Goal: Task Accomplishment & Management: Complete application form

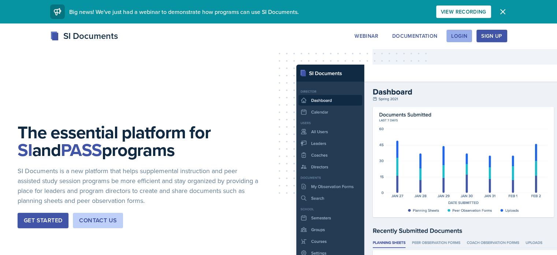
click at [472, 39] on button "Login" at bounding box center [460, 36] width 26 height 12
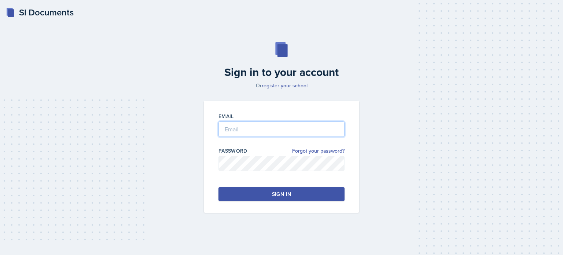
click at [252, 129] on input "email" at bounding box center [281, 128] width 126 height 15
click at [231, 126] on input "email" at bounding box center [281, 128] width 126 height 15
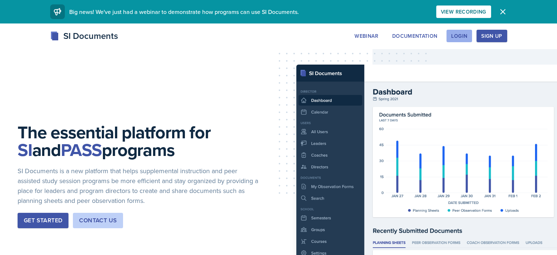
click at [472, 40] on button "Login" at bounding box center [460, 36] width 26 height 12
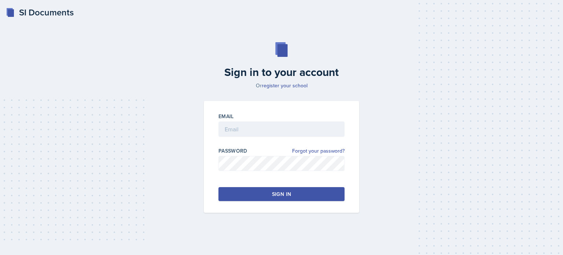
click at [258, 138] on div at bounding box center [281, 140] width 126 height 7
click at [250, 135] on input "email" at bounding box center [281, 128] width 126 height 15
type input "[EMAIL_ADDRESS][DOMAIN_NAME]"
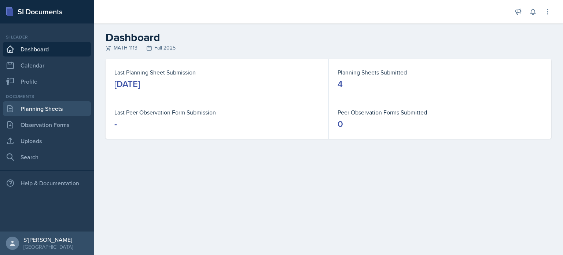
click at [37, 113] on link "Planning Sheets" at bounding box center [47, 108] width 88 height 15
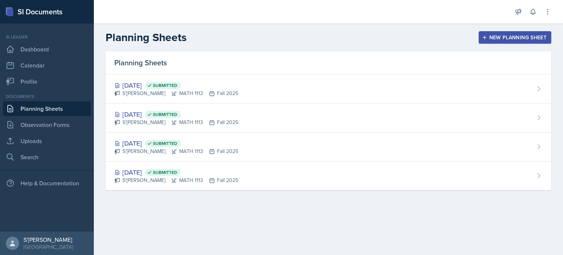
click at [511, 37] on div "New Planning Sheet" at bounding box center [514, 37] width 63 height 6
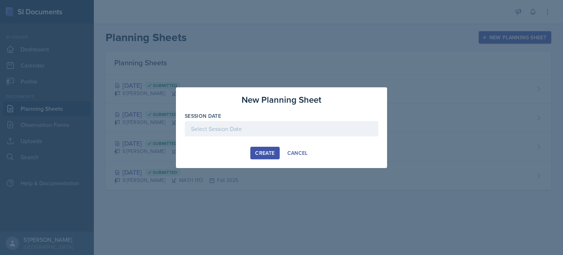
click at [279, 120] on div "Session Date" at bounding box center [282, 128] width 194 height 32
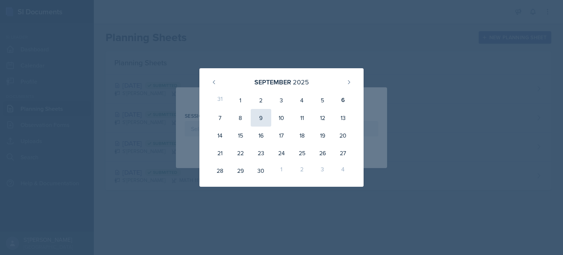
click at [261, 117] on div "9" at bounding box center [261, 118] width 21 height 18
type input "[DATE]"
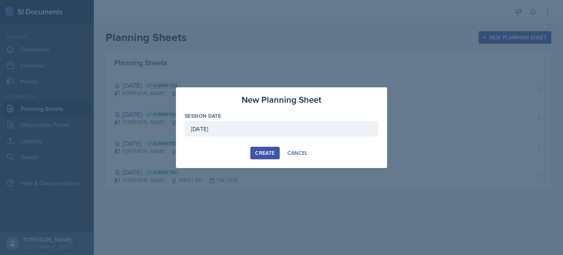
click at [267, 151] on div "Create" at bounding box center [264, 153] width 19 height 6
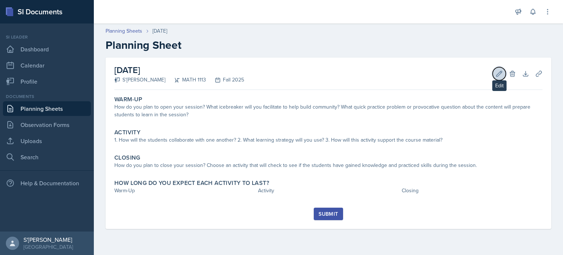
click at [497, 71] on icon at bounding box center [498, 73] width 7 height 7
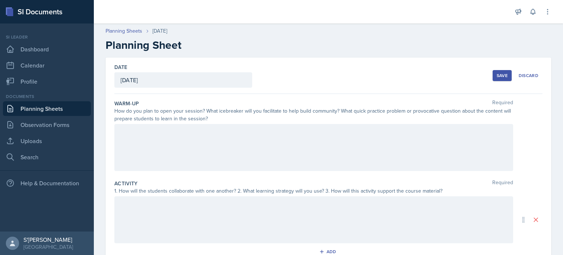
click at [211, 154] on div at bounding box center [313, 147] width 399 height 47
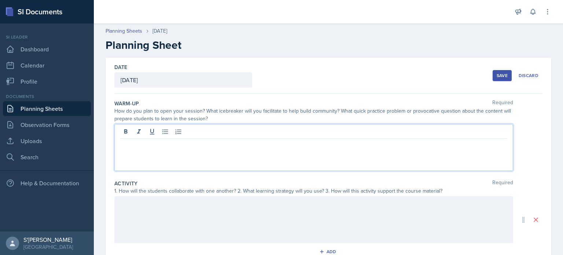
click at [306, 151] on div at bounding box center [313, 147] width 399 height 47
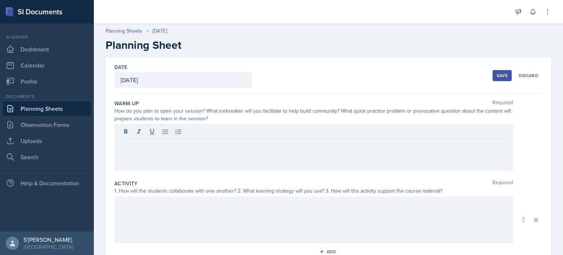
click at [455, 155] on div at bounding box center [313, 147] width 399 height 47
click at [533, 14] on icon at bounding box center [532, 11] width 7 height 7
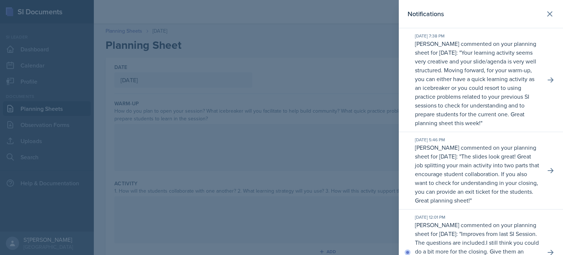
click at [353, 134] on div at bounding box center [281, 127] width 563 height 255
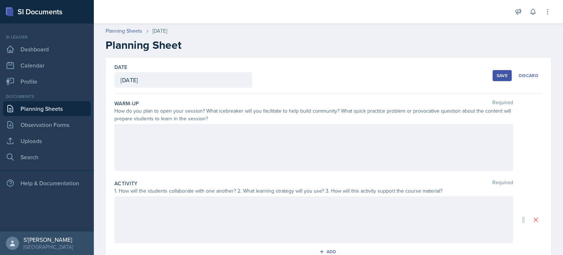
click at [165, 141] on div at bounding box center [313, 147] width 399 height 47
click at [532, 11] on icon at bounding box center [532, 11] width 7 height 7
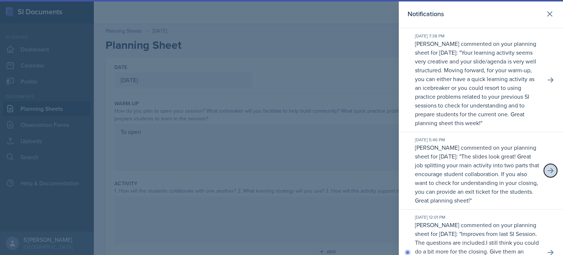
click at [547, 174] on icon at bounding box center [550, 170] width 7 height 7
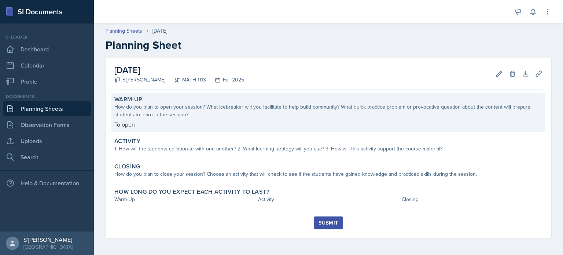
click at [241, 111] on div "How do you plan to open your session? What icebreaker will you facilitate to he…" at bounding box center [328, 110] width 428 height 15
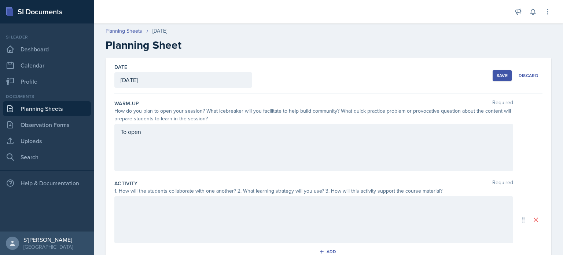
click at [195, 140] on div "To open" at bounding box center [313, 147] width 399 height 47
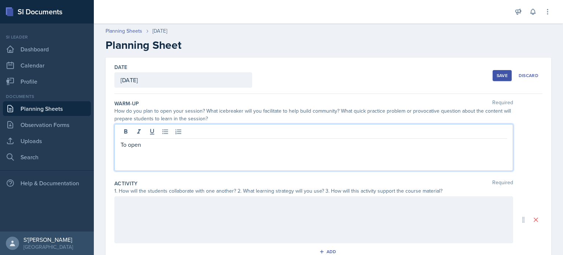
click at [195, 140] on p "To open" at bounding box center [314, 144] width 386 height 9
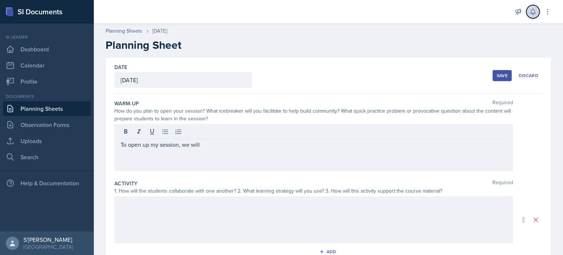
click at [528, 13] on button at bounding box center [532, 11] width 13 height 13
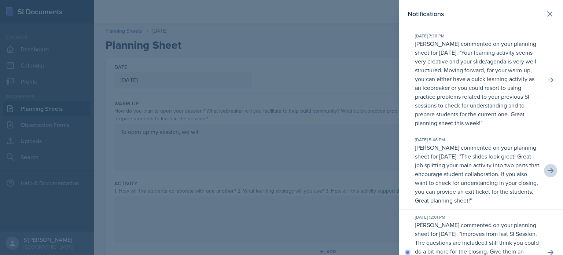
click at [333, 133] on div at bounding box center [281, 127] width 563 height 255
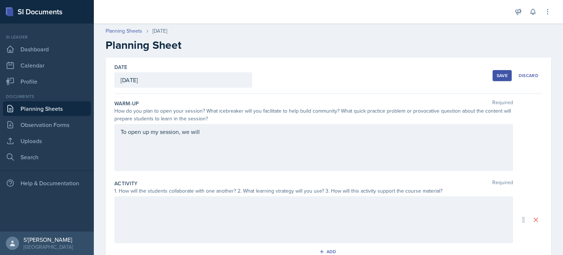
click at [274, 133] on div "To open up my session, we will" at bounding box center [313, 147] width 399 height 47
click at [148, 228] on div at bounding box center [313, 219] width 399 height 47
click at [166, 205] on icon at bounding box center [164, 204] width 5 height 5
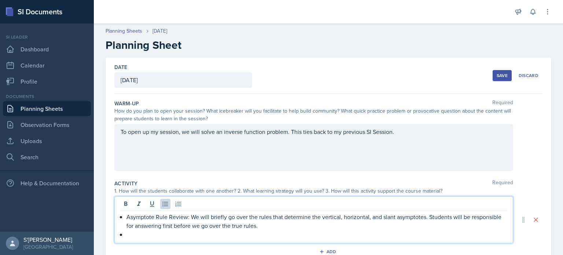
click at [239, 222] on p "Asymptote Rule Review: We will briefly go over the rules that determine the ver…" at bounding box center [316, 221] width 380 height 18
drag, startPoint x: 186, startPoint y: 217, endPoint x: 119, endPoint y: 213, distance: 66.8
click at [119, 213] on div "Asymptote Rule Review: We will briefly go over the rules that determine the ver…" at bounding box center [313, 219] width 399 height 47
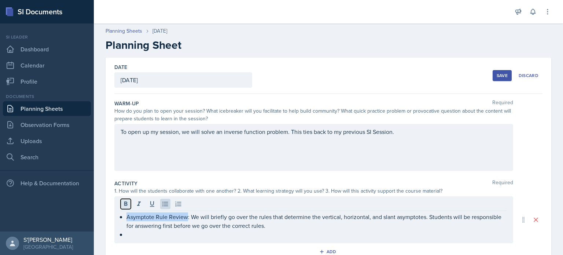
click at [121, 205] on button at bounding box center [126, 204] width 10 height 10
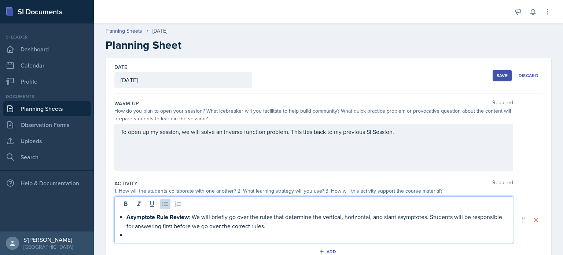
click at [133, 230] on p at bounding box center [316, 234] width 380 height 9
drag, startPoint x: 169, startPoint y: 233, endPoint x: 126, endPoint y: 234, distance: 42.9
click at [126, 234] on div "Asymptote Rule Review : We will briefly go over the rules that determine the ve…" at bounding box center [314, 225] width 386 height 27
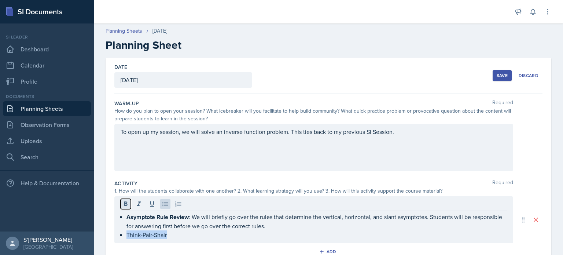
click at [125, 203] on icon at bounding box center [125, 203] width 3 height 4
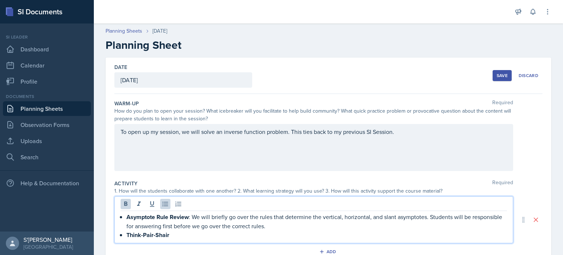
click at [180, 237] on p "Think-Pair-Shair" at bounding box center [316, 234] width 380 height 9
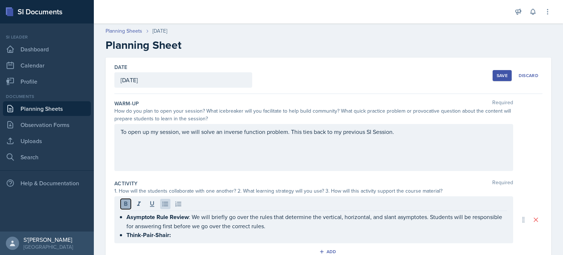
click at [125, 205] on icon at bounding box center [125, 203] width 3 height 4
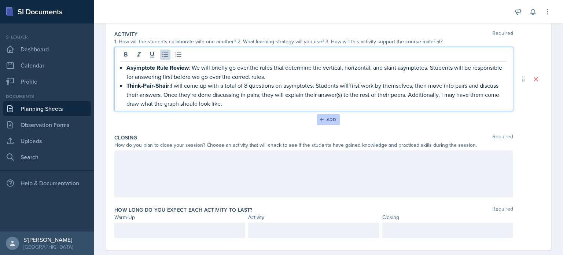
scroll to position [150, 0]
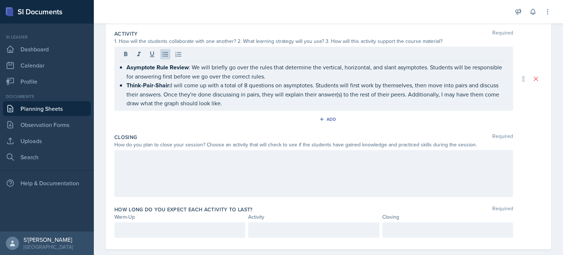
click at [169, 167] on div at bounding box center [313, 173] width 399 height 47
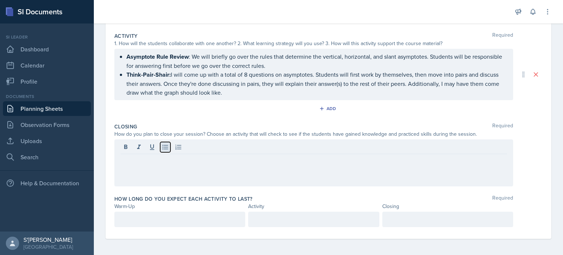
click at [166, 146] on icon at bounding box center [165, 146] width 7 height 7
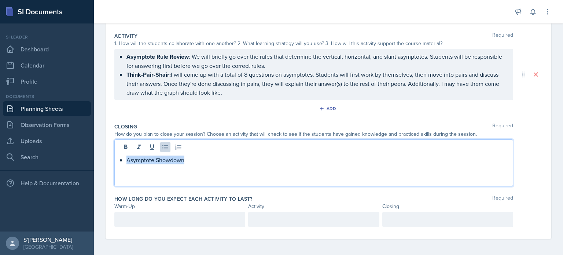
drag, startPoint x: 202, startPoint y: 157, endPoint x: 125, endPoint y: 155, distance: 77.0
click at [125, 155] on div "Asymptote Showdown" at bounding box center [314, 159] width 386 height 9
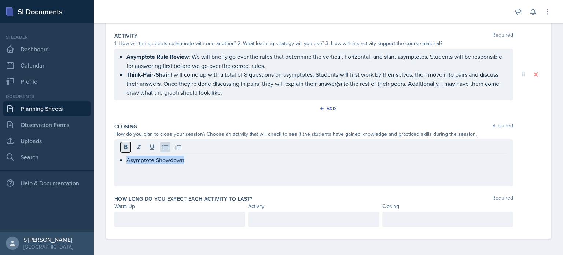
click at [125, 150] on button at bounding box center [126, 147] width 10 height 10
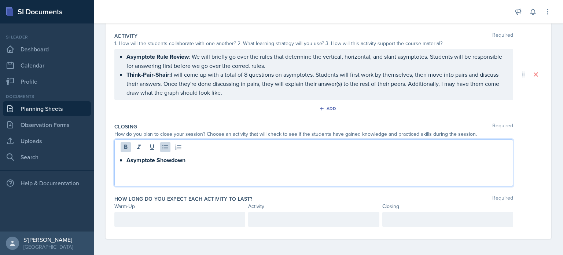
click at [211, 164] on div "Asymptote Showdown" at bounding box center [313, 162] width 399 height 47
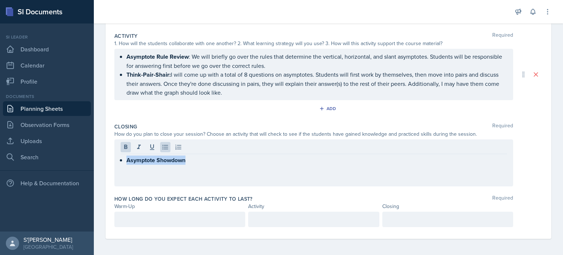
click at [202, 162] on div "Asymptote Showdown" at bounding box center [313, 162] width 399 height 47
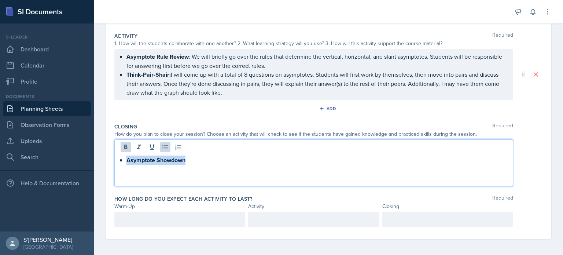
click at [190, 158] on p "Asymptote Showdown" at bounding box center [316, 159] width 380 height 9
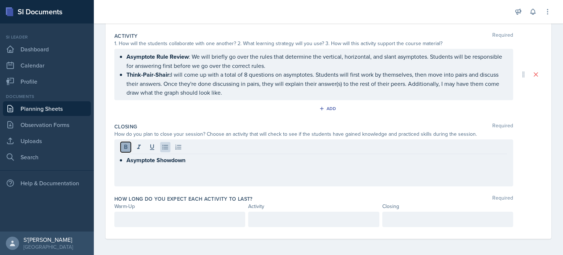
click at [129, 145] on icon at bounding box center [125, 146] width 7 height 7
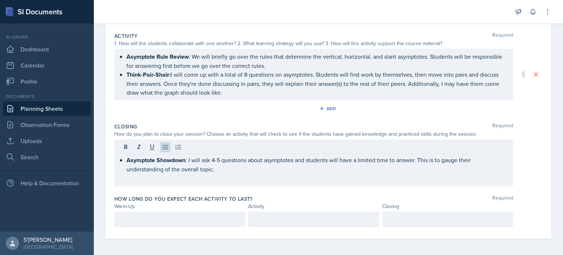
click at [201, 211] on div at bounding box center [179, 218] width 131 height 15
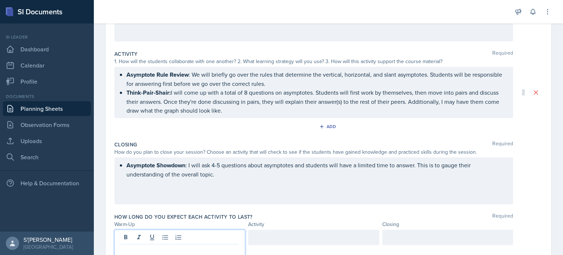
scroll to position [160, 0]
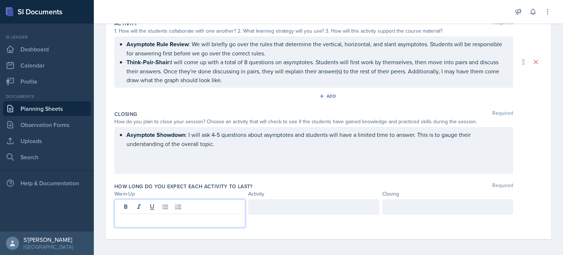
click at [306, 96] on div "Add" at bounding box center [328, 98] width 428 height 14
click at [227, 215] on p at bounding box center [180, 219] width 118 height 9
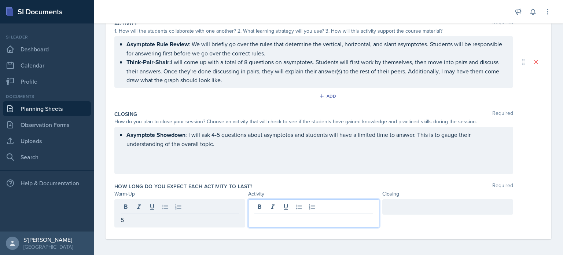
click at [324, 206] on div at bounding box center [313, 213] width 131 height 28
click at [422, 202] on div at bounding box center [447, 206] width 131 height 15
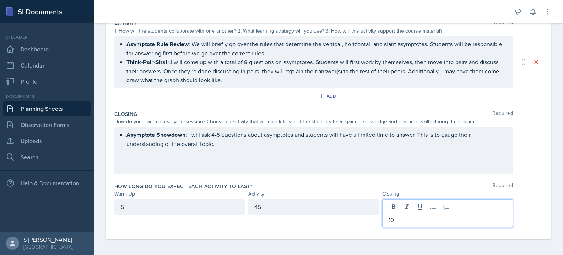
click at [268, 173] on div "Closing Required How do you plan to close your session? Choose an activity that…" at bounding box center [328, 143] width 428 height 72
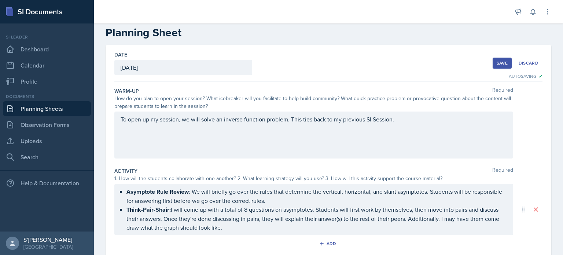
scroll to position [7, 0]
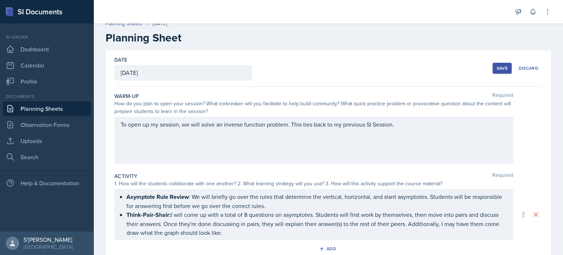
click at [497, 70] on div "Save" at bounding box center [502, 68] width 11 height 6
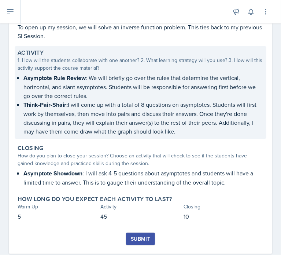
scroll to position [120, 0]
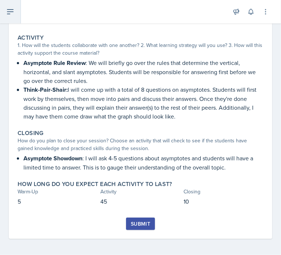
click at [11, 6] on button at bounding box center [10, 11] width 21 height 23
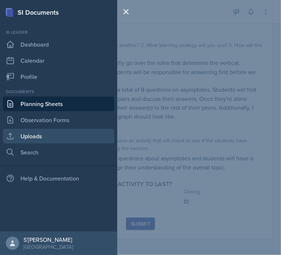
click at [48, 132] on link "Uploads" at bounding box center [58, 136] width 111 height 15
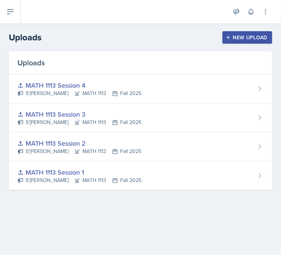
click at [245, 38] on div "New Upload" at bounding box center [247, 37] width 41 height 6
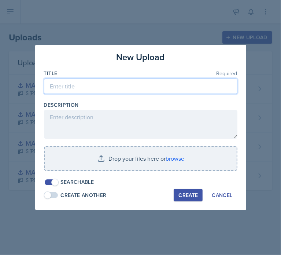
click at [130, 86] on input at bounding box center [141, 85] width 194 height 15
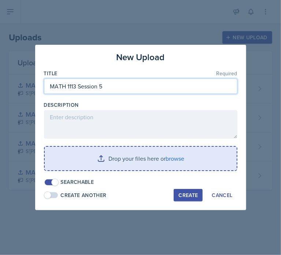
type input "MATH 1113 Session 5"
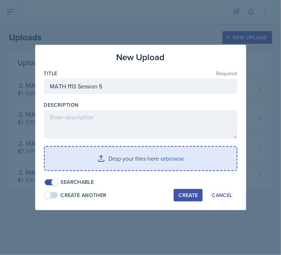
click at [174, 164] on input "file" at bounding box center [141, 158] width 192 height 23
click at [160, 155] on input "file" at bounding box center [141, 158] width 192 height 23
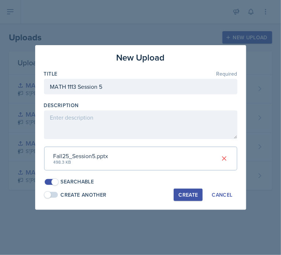
click at [196, 192] on div "Create" at bounding box center [187, 195] width 19 height 6
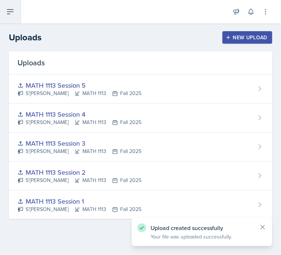
click at [13, 12] on icon at bounding box center [10, 12] width 6 height 4
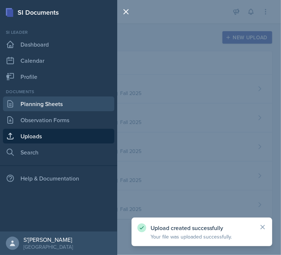
click at [30, 101] on link "Planning Sheets" at bounding box center [58, 103] width 111 height 15
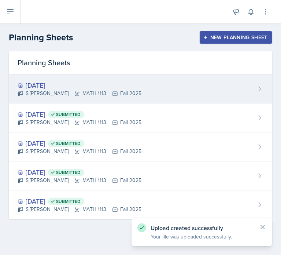
click at [121, 79] on div "[DATE] S'[PERSON_NAME] MATH 1113 Fall 2025" at bounding box center [141, 88] width 264 height 29
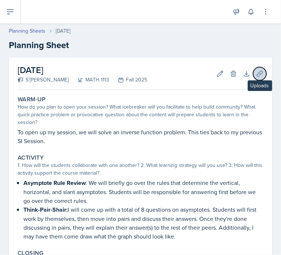
click at [256, 77] on icon at bounding box center [259, 73] width 7 height 7
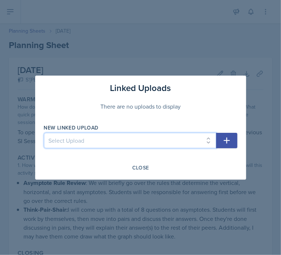
click at [189, 138] on select "Select Upload MATH 1113 Session 1 MATH 1113 Session 2 MATH 1113 Session 3 MATH …" at bounding box center [130, 140] width 172 height 15
select select "4d644c8b-0373-4d0a-ace4-fc0fb266cab2"
click at [44, 133] on select "Select Upload MATH 1113 Session 1 MATH 1113 Session 2 MATH 1113 Session 3 MATH …" at bounding box center [130, 140] width 172 height 15
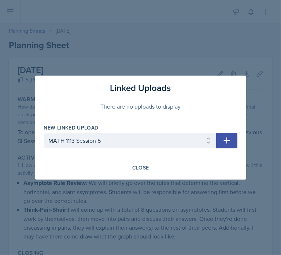
click at [223, 137] on icon "button" at bounding box center [226, 140] width 9 height 9
select select
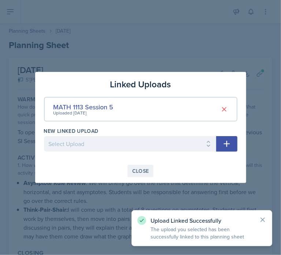
click at [150, 166] on button "Close" at bounding box center [141, 171] width 26 height 12
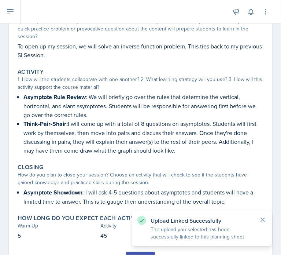
scroll to position [120, 0]
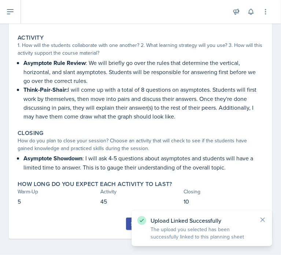
click at [126, 220] on button "Submit" at bounding box center [140, 223] width 29 height 12
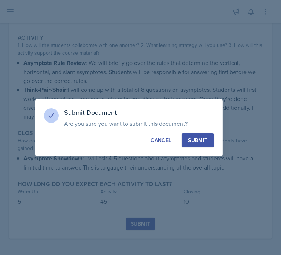
click at [194, 143] on div "Submit" at bounding box center [197, 139] width 19 height 7
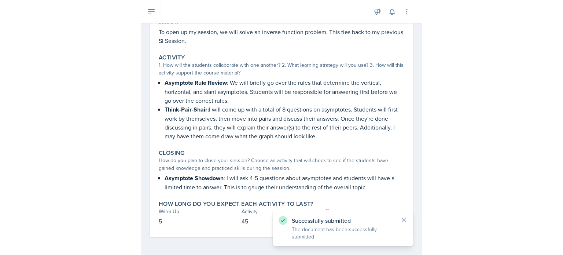
scroll to position [99, 0]
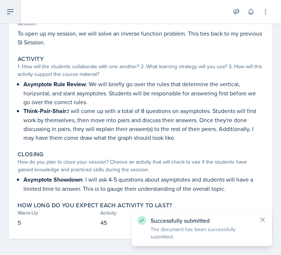
click at [0, 21] on button at bounding box center [10, 11] width 21 height 23
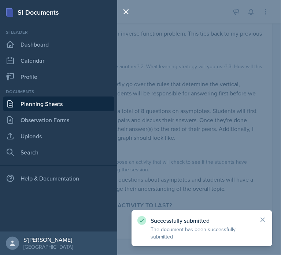
click at [164, 109] on div "SI Documents Si leader Dashboard Calendar Profile Documents Planning Sheets Obs…" at bounding box center [140, 127] width 281 height 255
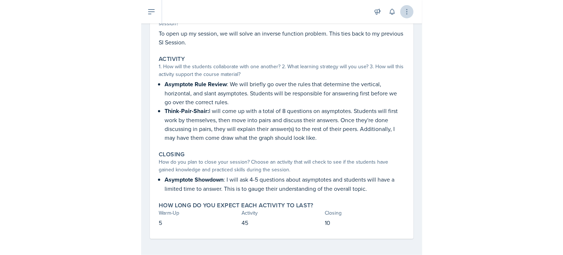
scroll to position [49, 0]
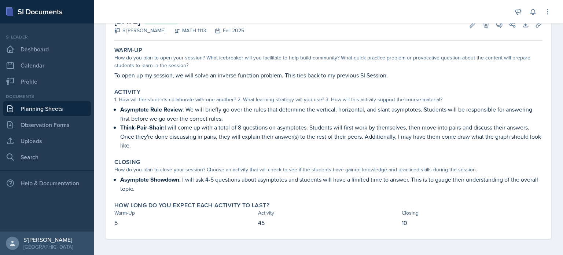
click at [45, 115] on link "Planning Sheets" at bounding box center [47, 108] width 88 height 15
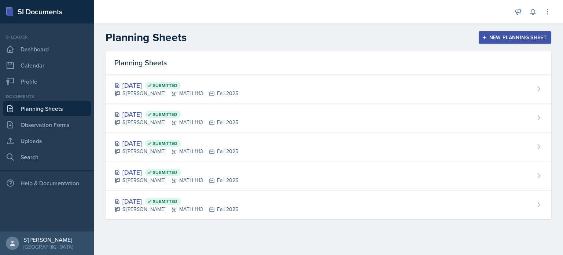
click at [504, 35] on div "New Planning Sheet" at bounding box center [514, 37] width 63 height 6
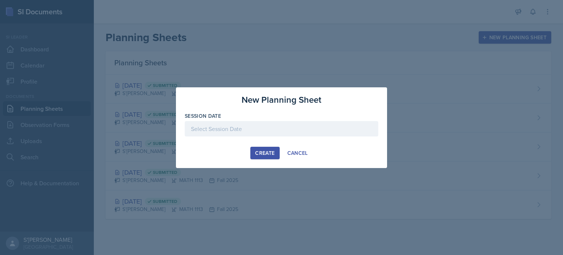
click at [248, 128] on div at bounding box center [282, 128] width 194 height 15
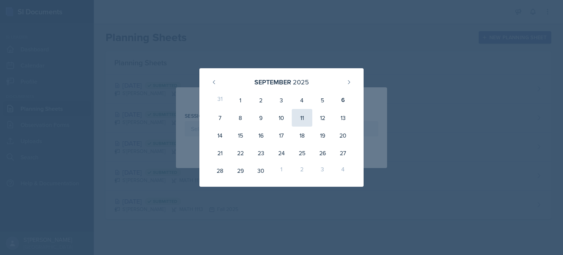
click at [301, 117] on div "11" at bounding box center [302, 118] width 21 height 18
type input "[DATE]"
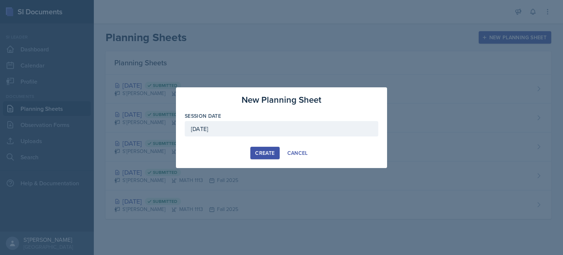
click at [259, 150] on div "Create" at bounding box center [264, 153] width 19 height 6
